Goal: Check status: Check status

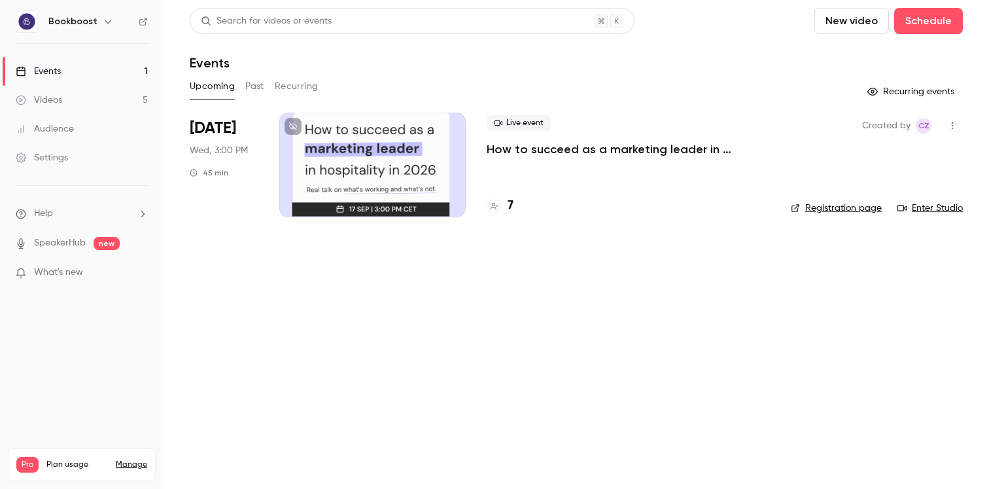
click at [512, 147] on p "How to succeed as a marketing leader in hospitality in [DATE]?" at bounding box center [628, 149] width 283 height 16
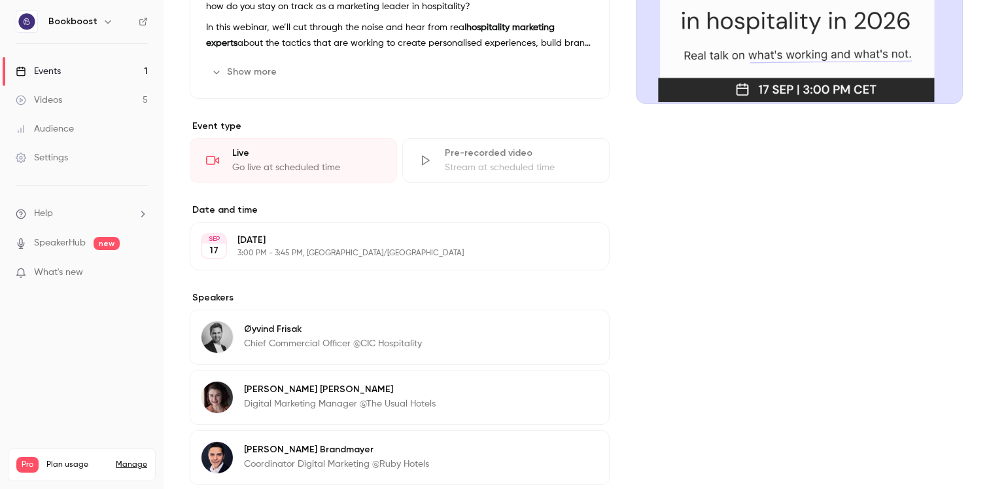
scroll to position [350, 0]
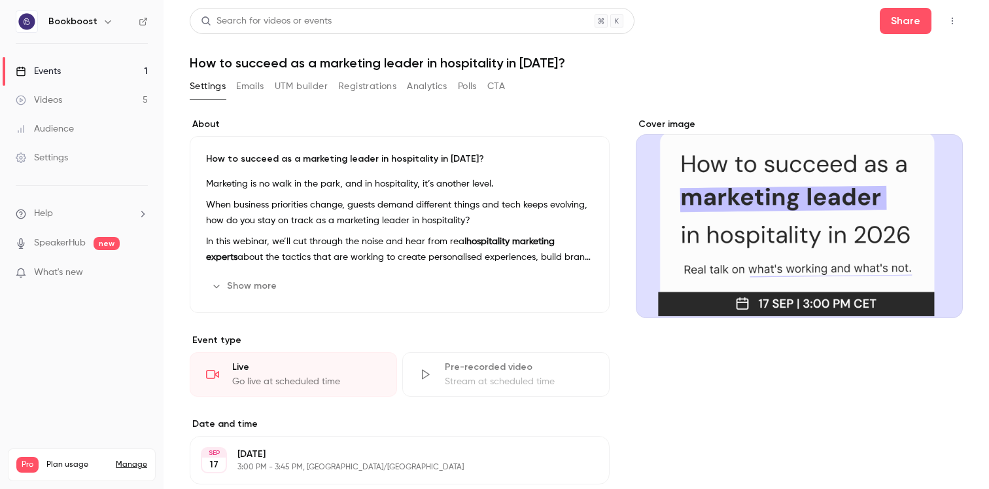
click at [370, 83] on button "Registrations" at bounding box center [367, 86] width 58 height 21
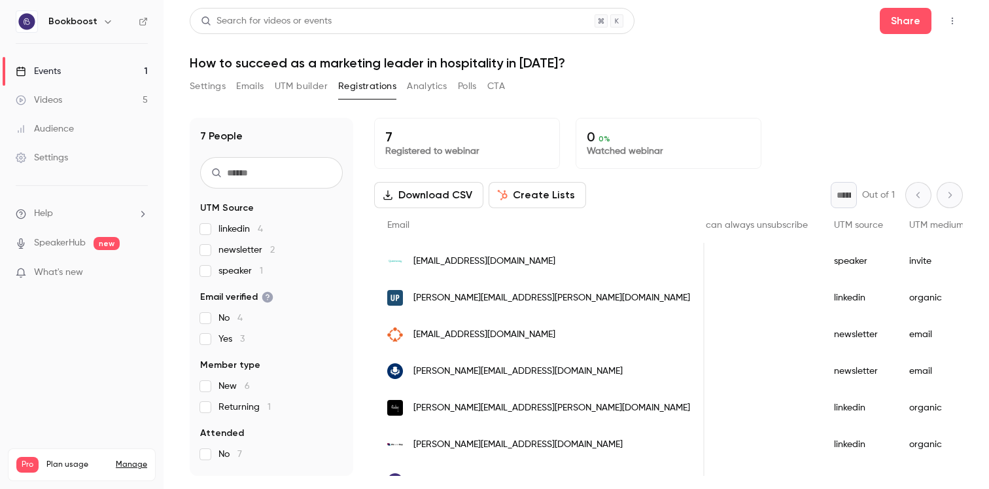
scroll to position [0, 1279]
